Goal: Task Accomplishment & Management: Use online tool/utility

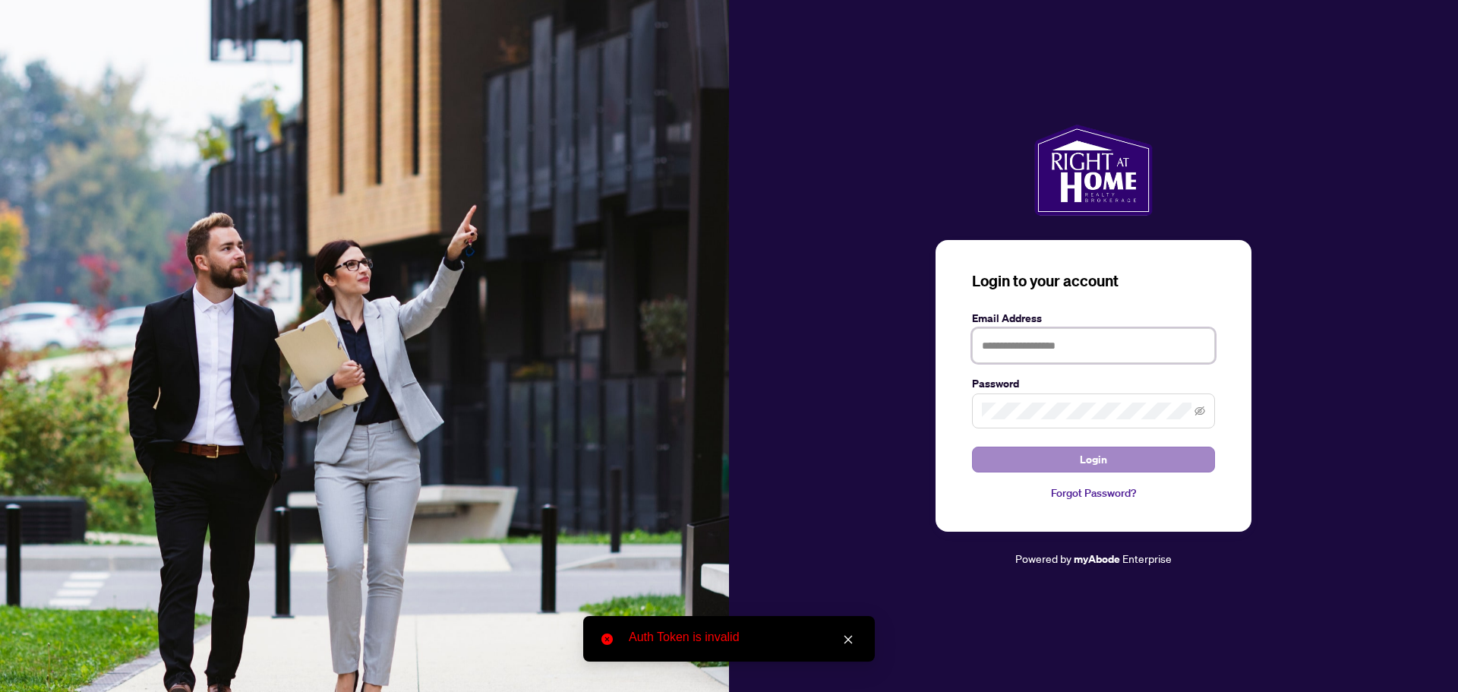
type input "**********"
click at [1088, 458] on span "Login" at bounding box center [1092, 459] width 27 height 24
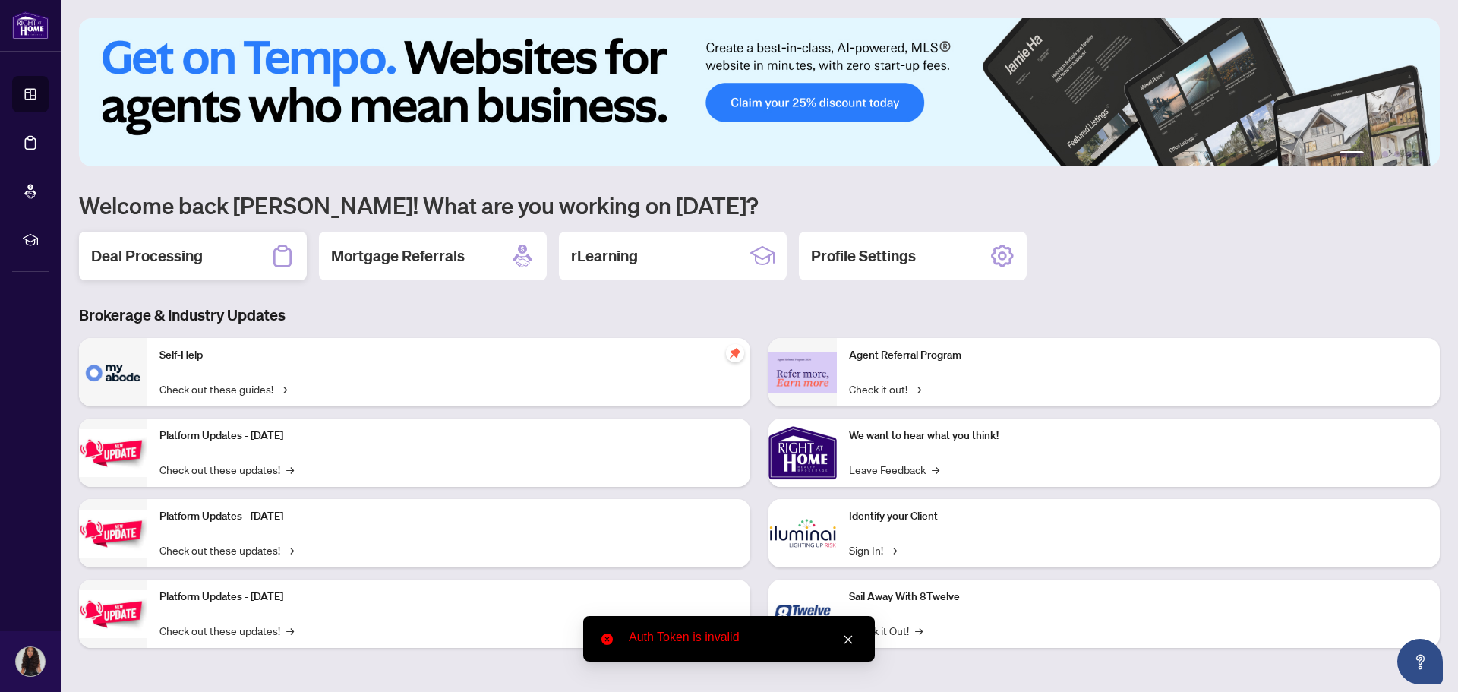
click at [208, 239] on div "Deal Processing" at bounding box center [193, 256] width 228 height 49
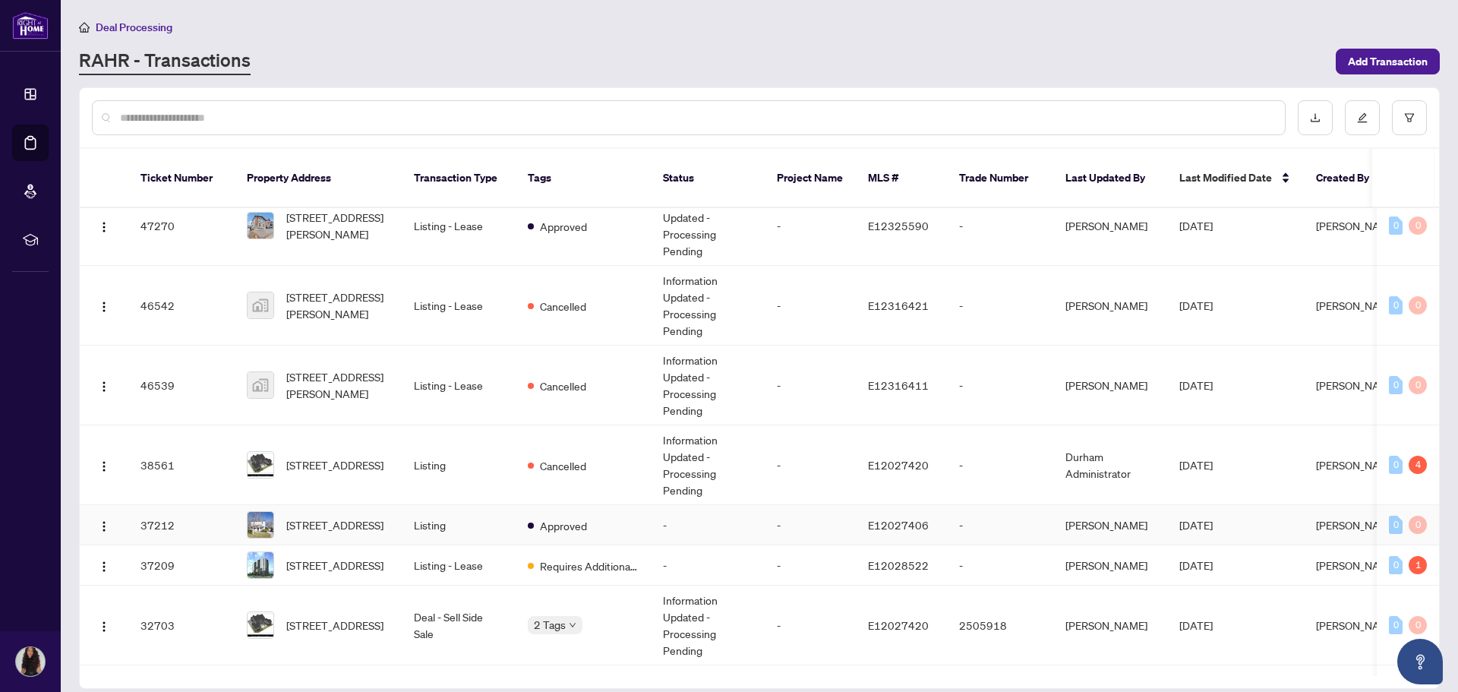
scroll to position [188, 0]
